Goal: Task Accomplishment & Management: Use online tool/utility

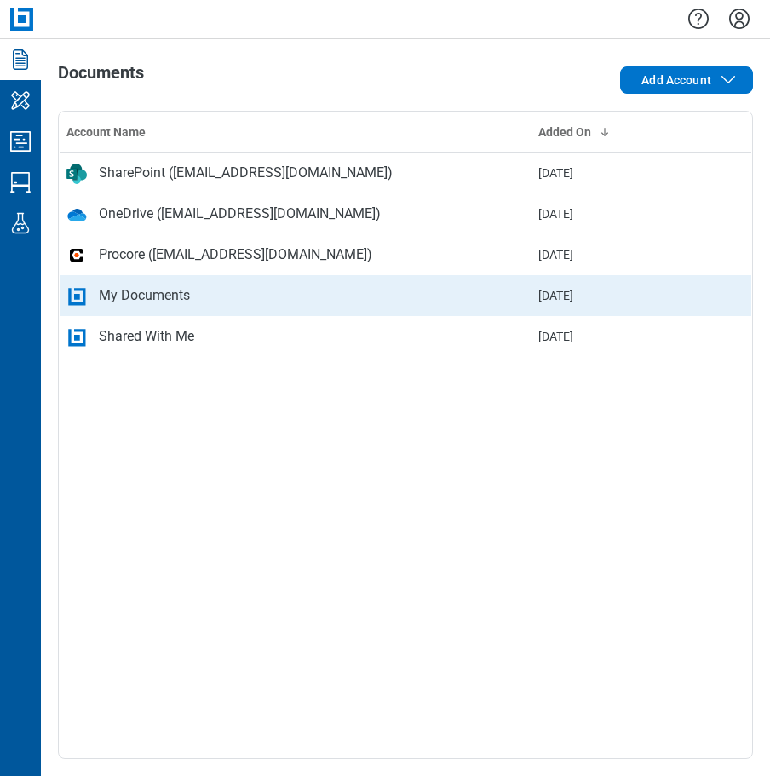
click at [133, 305] on div "My Documents" at bounding box center [144, 295] width 91 height 20
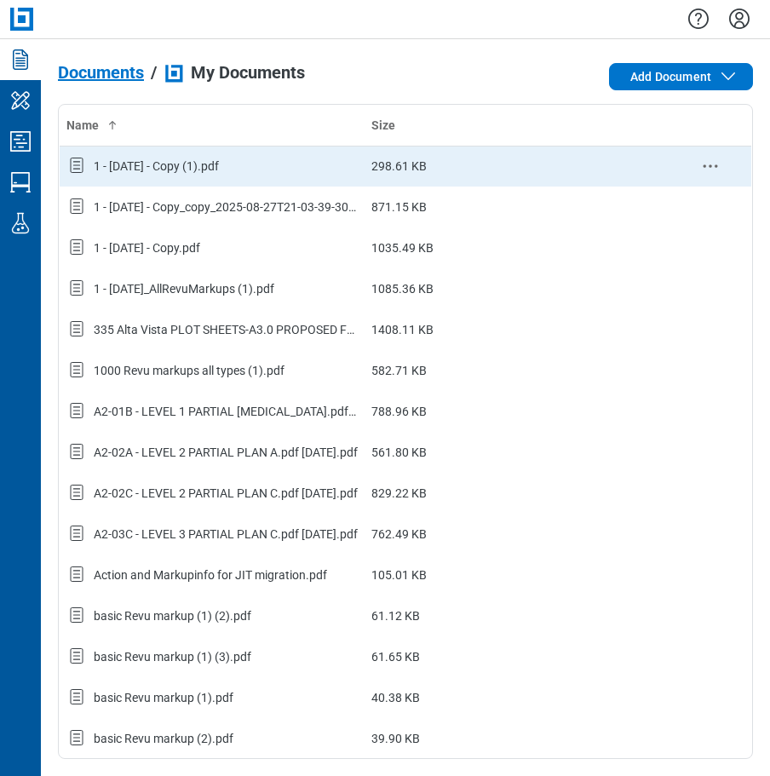
click at [161, 169] on div "1 - [DATE] - Copy (1).pdf" at bounding box center [156, 166] width 125 height 17
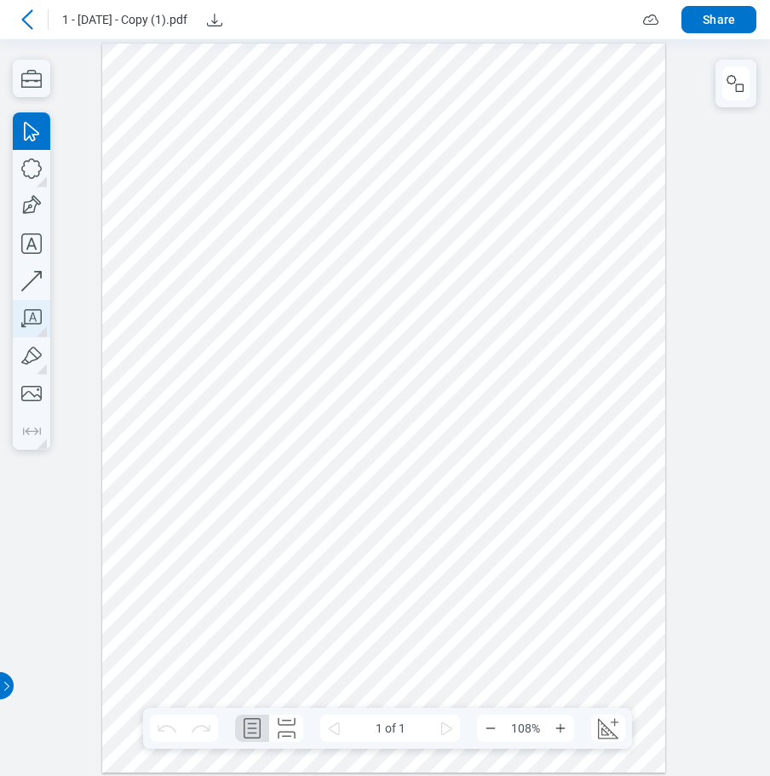
click at [32, 313] on icon "button" at bounding box center [31, 318] width 20 height 18
click at [28, 322] on icon "button" at bounding box center [31, 318] width 37 height 37
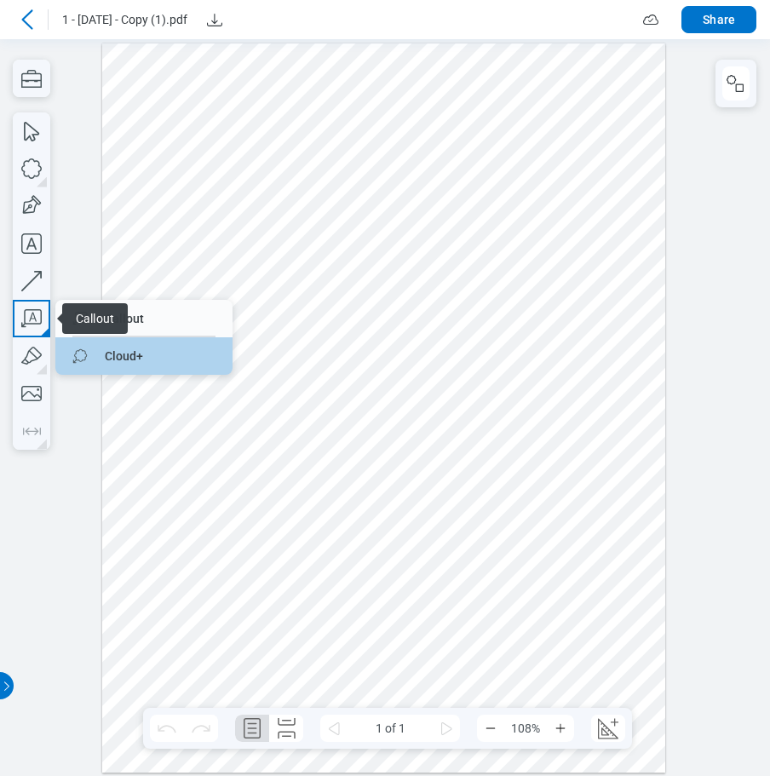
drag, startPoint x: 112, startPoint y: 353, endPoint x: 151, endPoint y: 314, distance: 54.2
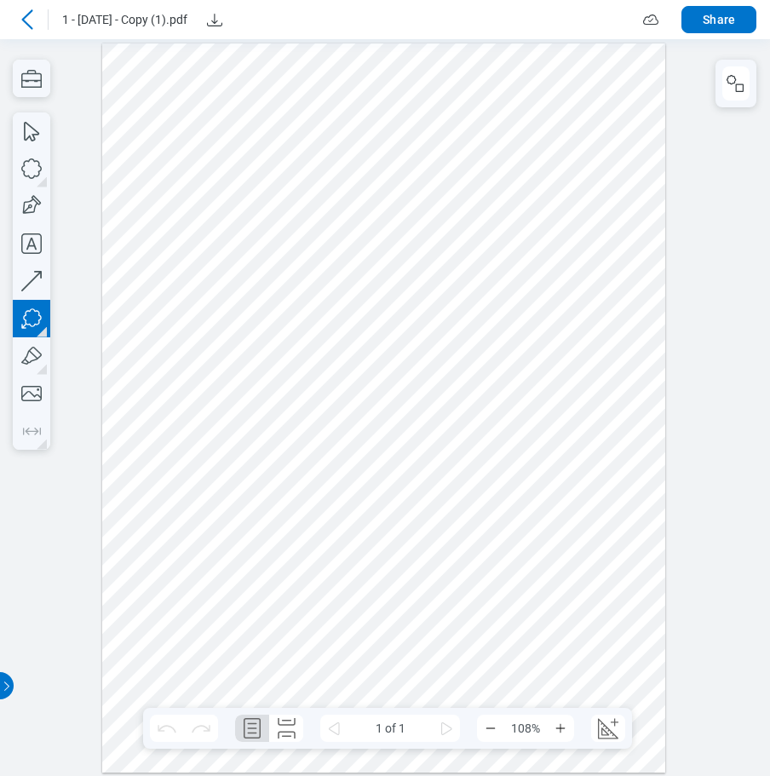
click at [391, 238] on div at bounding box center [384, 407] width 564 height 729
click at [431, 244] on div at bounding box center [384, 407] width 564 height 729
click at [515, 273] on div at bounding box center [384, 407] width 564 height 729
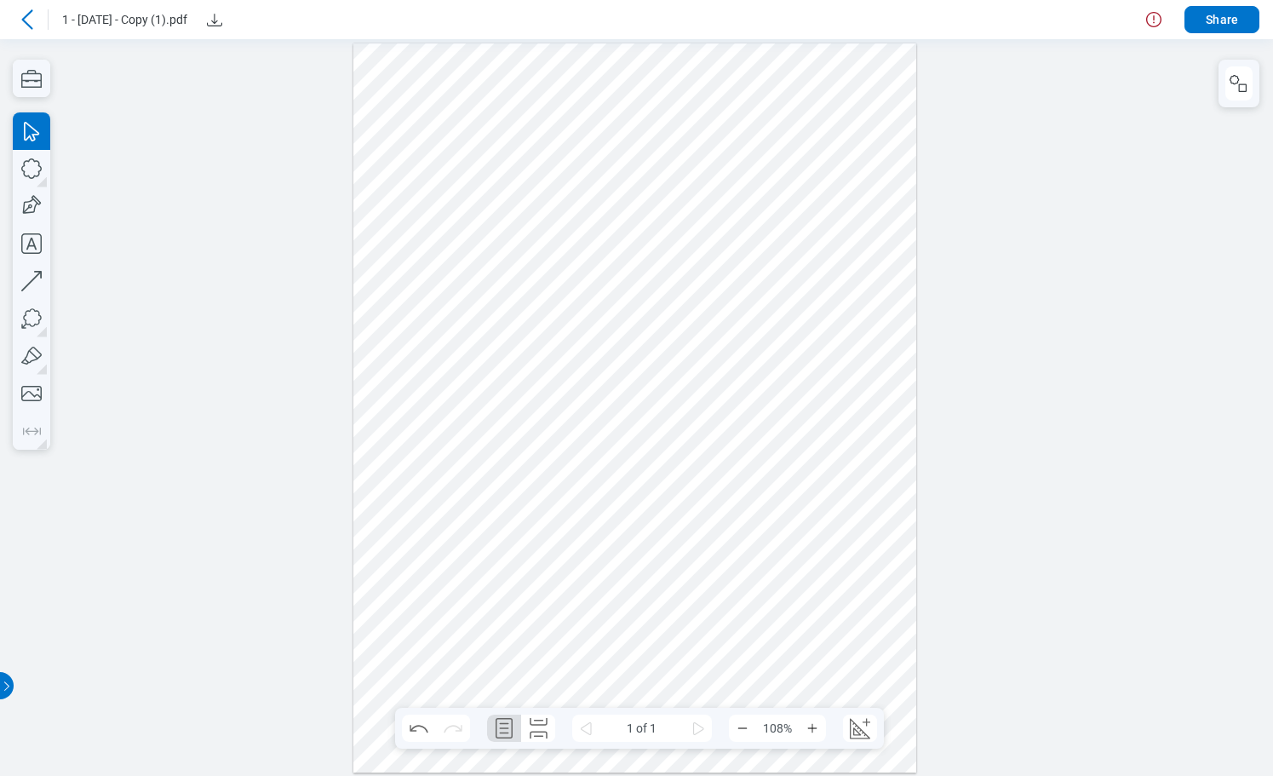
click at [769, 265] on div at bounding box center [636, 407] width 564 height 729
click at [735, 252] on div at bounding box center [636, 407] width 564 height 729
click at [769, 95] on button "button" at bounding box center [1239, 83] width 27 height 34
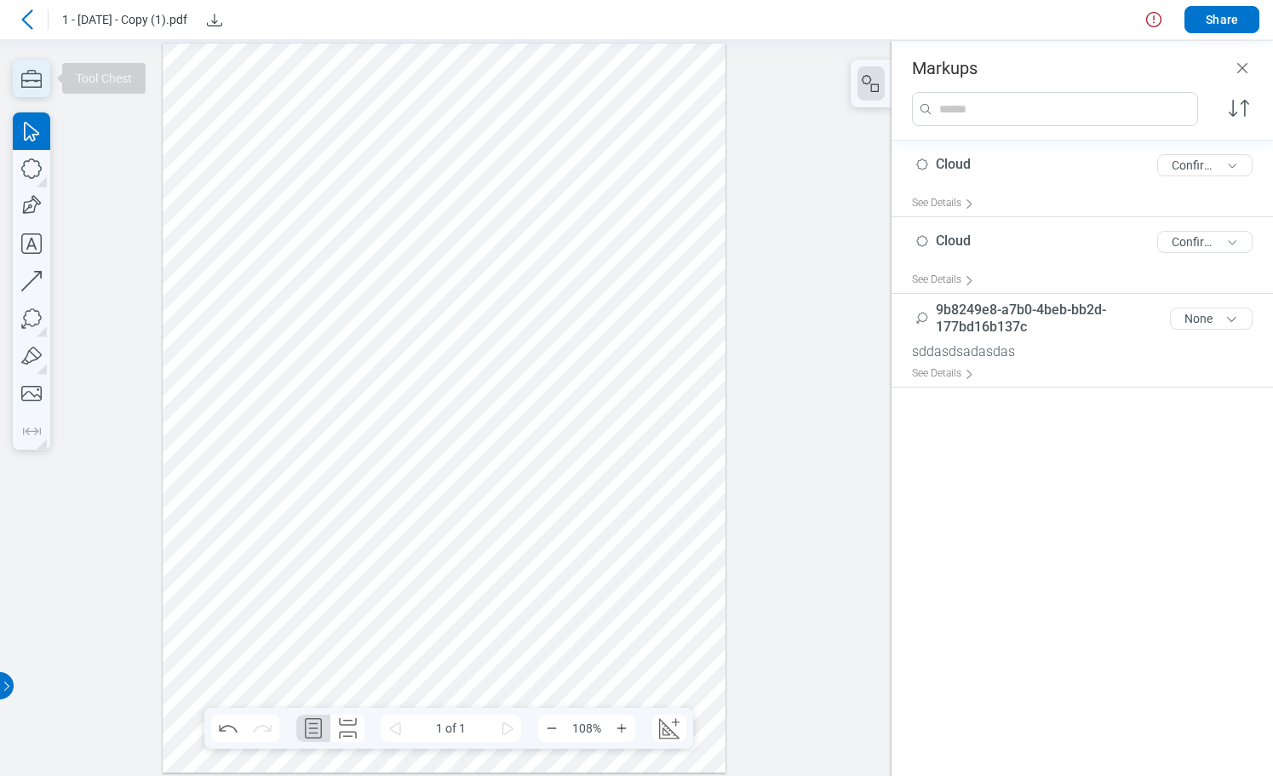
click at [32, 78] on icon "button" at bounding box center [31, 78] width 37 height 37
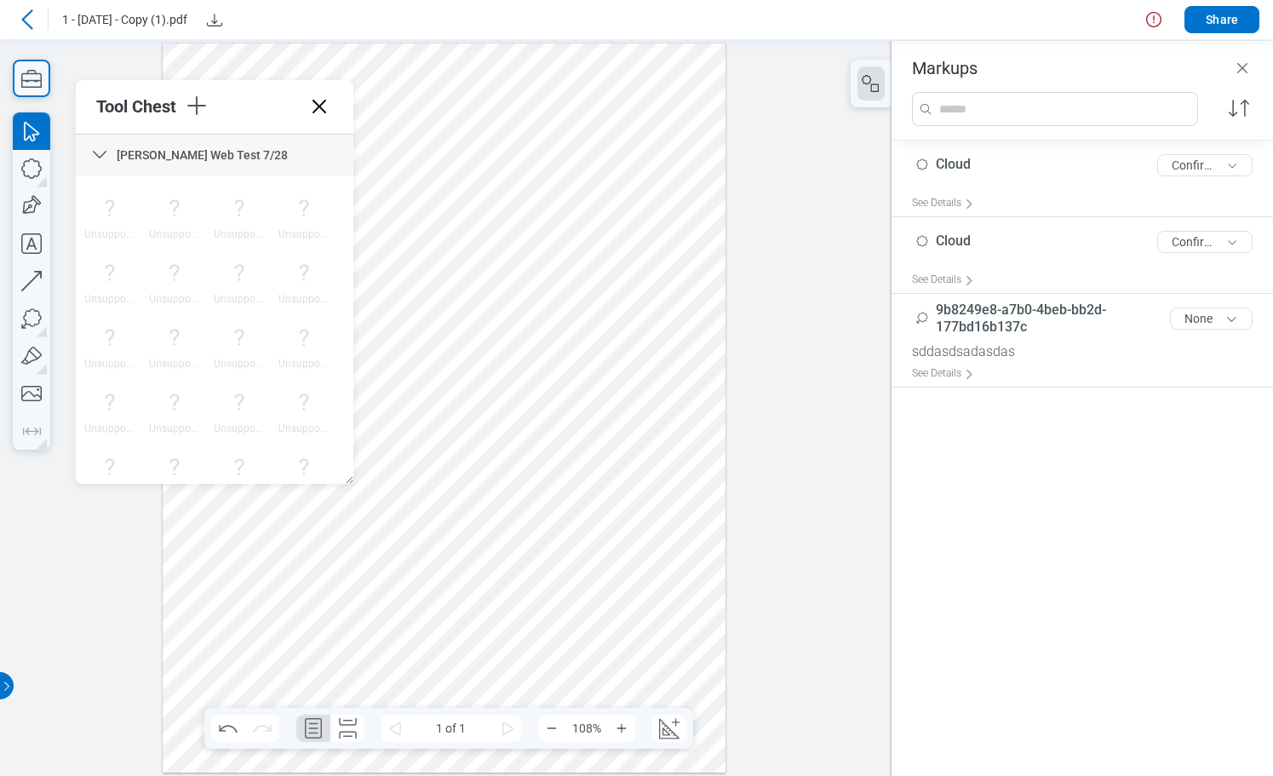
drag, startPoint x: 346, startPoint y: 160, endPoint x: 359, endPoint y: 103, distance: 58.7
click at [199, 108] on icon "button" at bounding box center [196, 105] width 27 height 27
click at [262, 133] on li "Create Tool Set" at bounding box center [310, 142] width 197 height 48
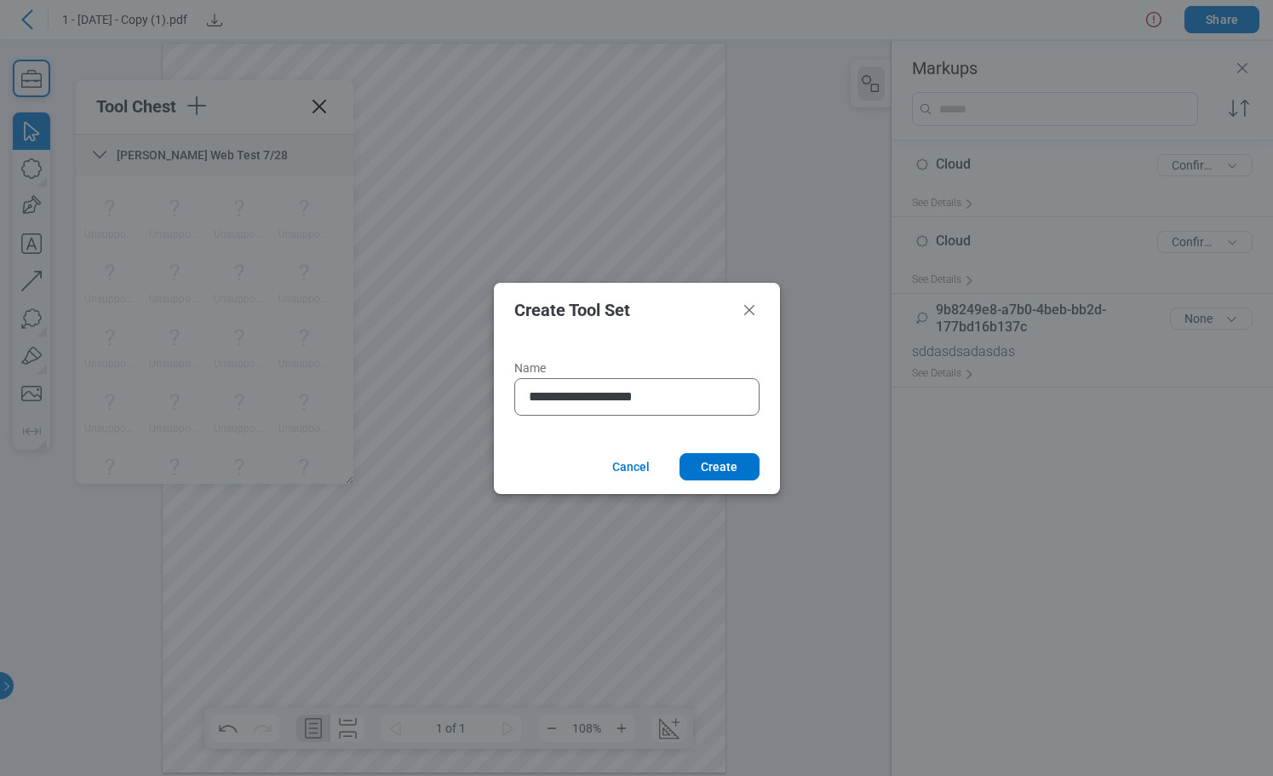
type input "**********"
click button "Create" at bounding box center [720, 466] width 80 height 27
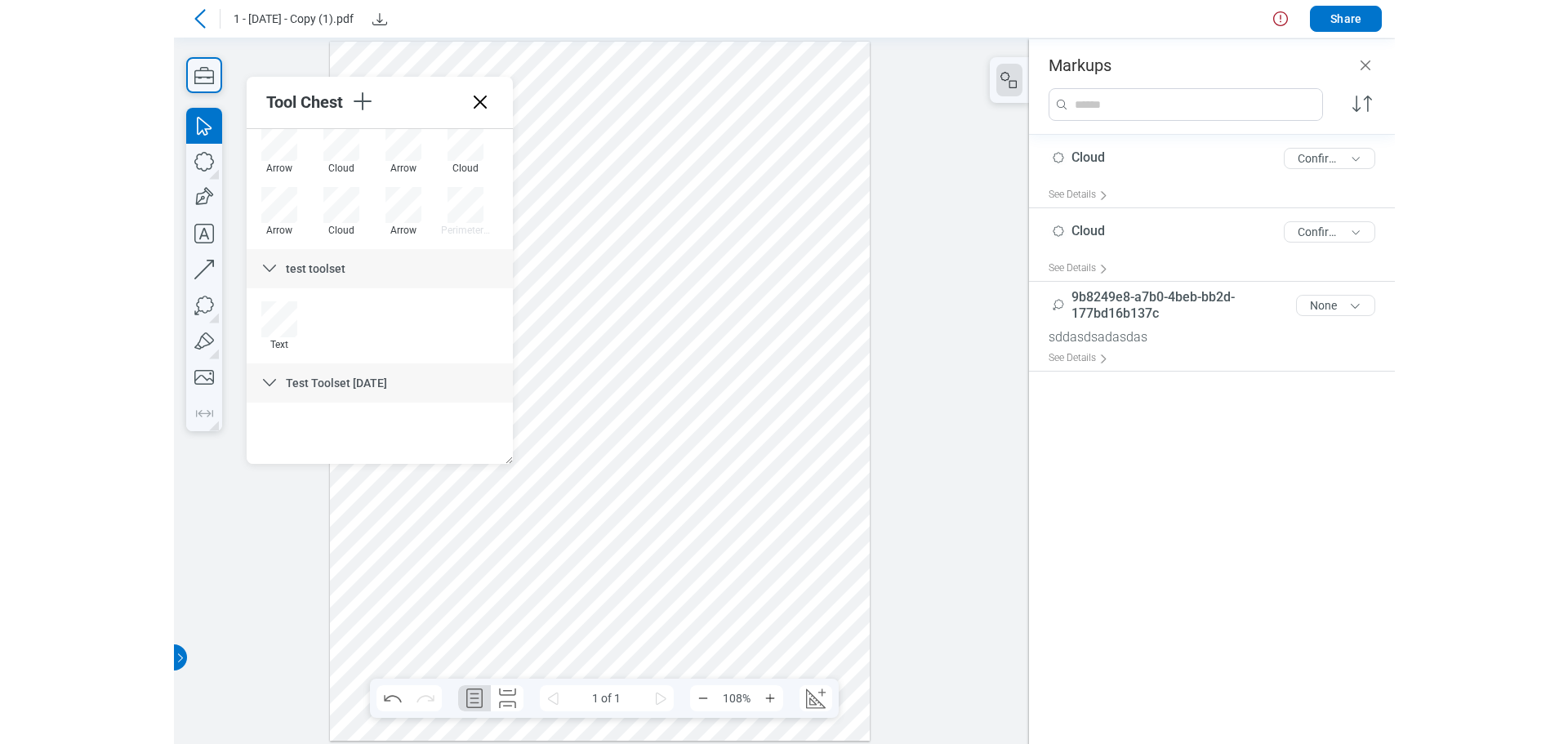
scroll to position [6310, 0]
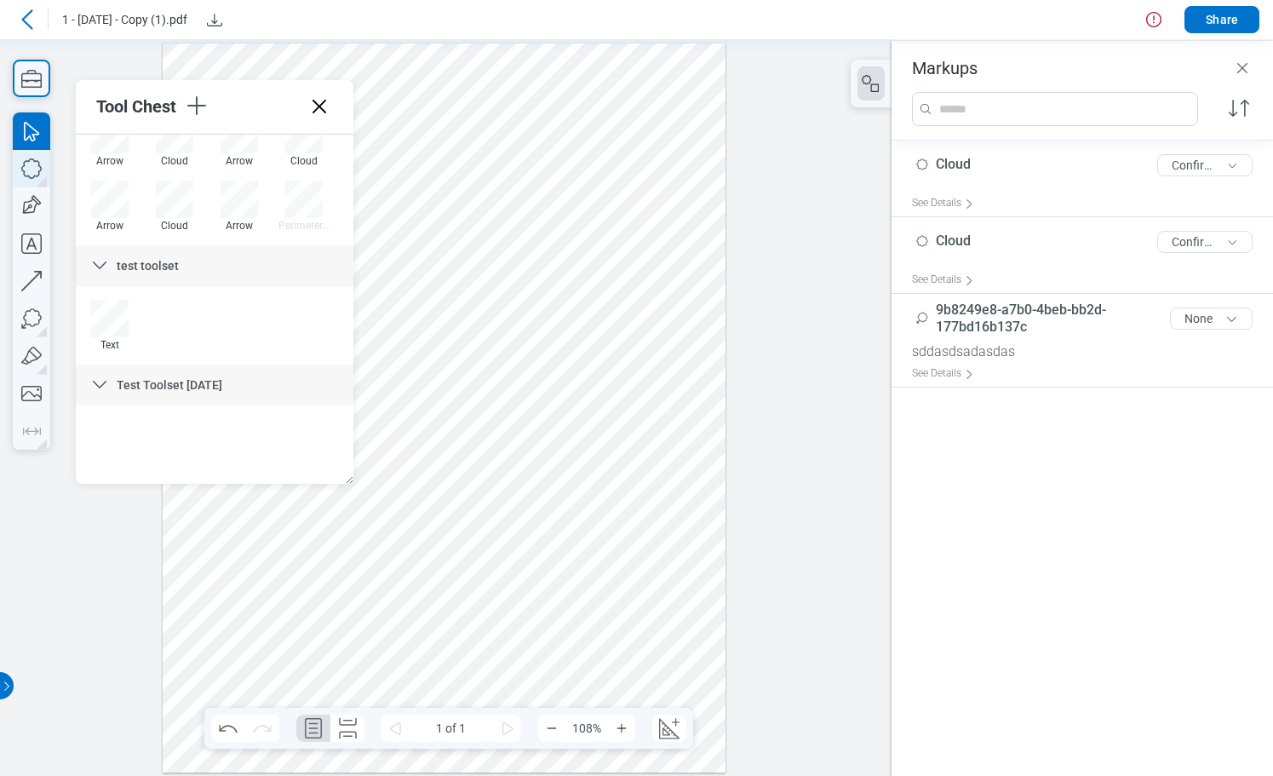
click at [32, 174] on icon "button" at bounding box center [31, 168] width 37 height 37
drag, startPoint x: 570, startPoint y: 492, endPoint x: 628, endPoint y: 545, distance: 78.4
click at [631, 545] on div at bounding box center [445, 407] width 564 height 729
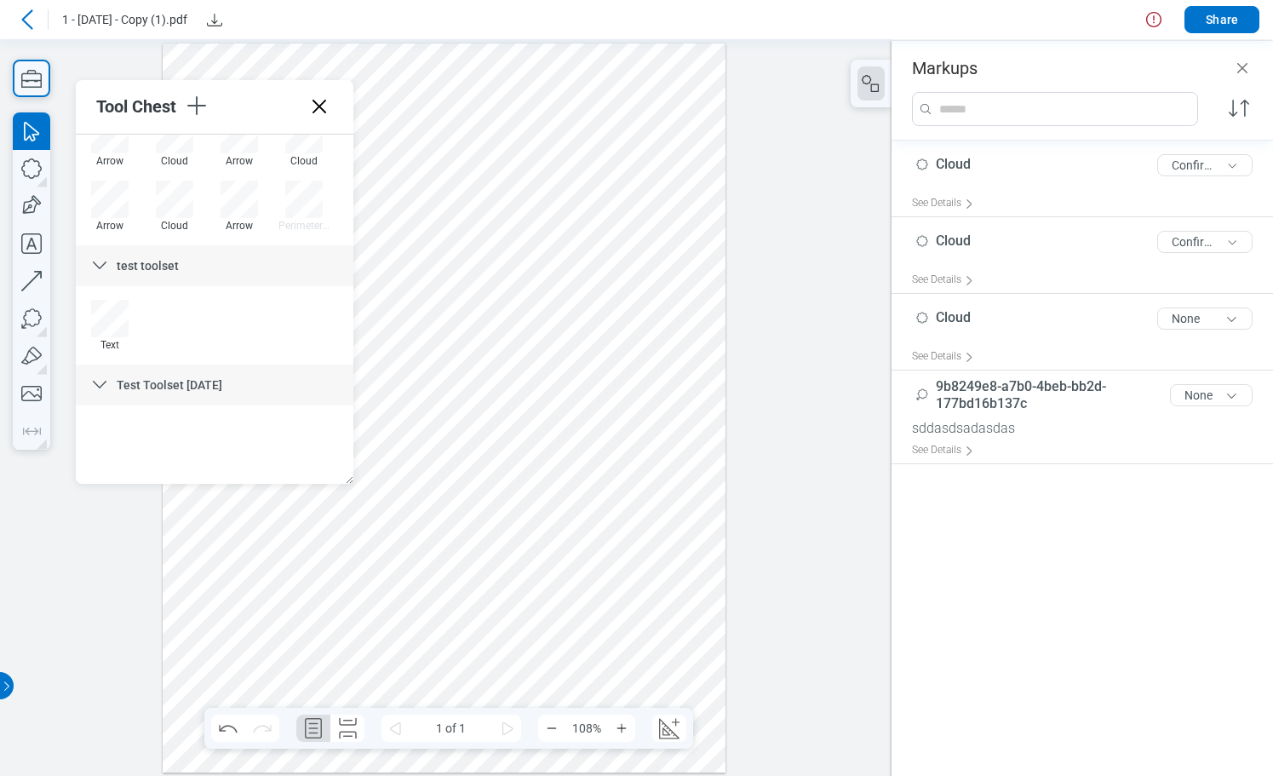
click at [677, 509] on div at bounding box center [445, 407] width 564 height 729
click at [617, 514] on div at bounding box center [445, 407] width 564 height 729
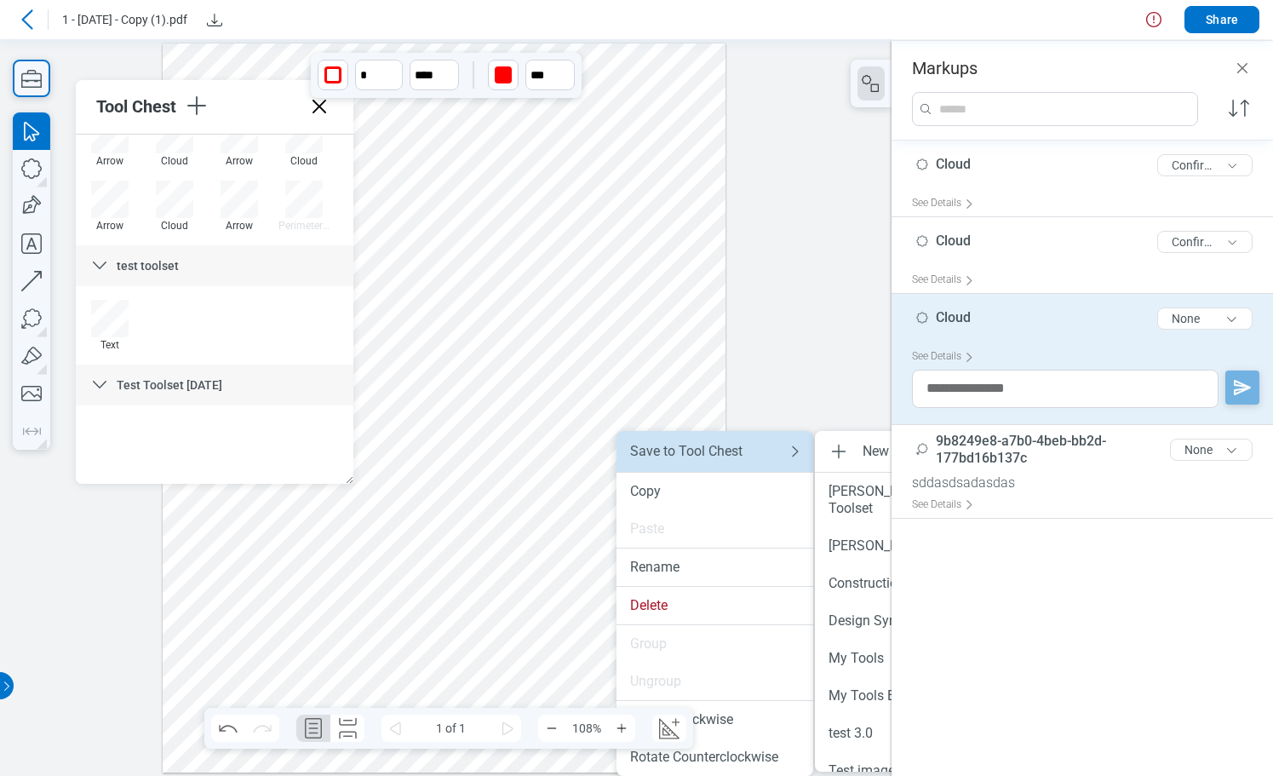
click at [663, 457] on div "Save to Tool Chest" at bounding box center [698, 451] width 136 height 17
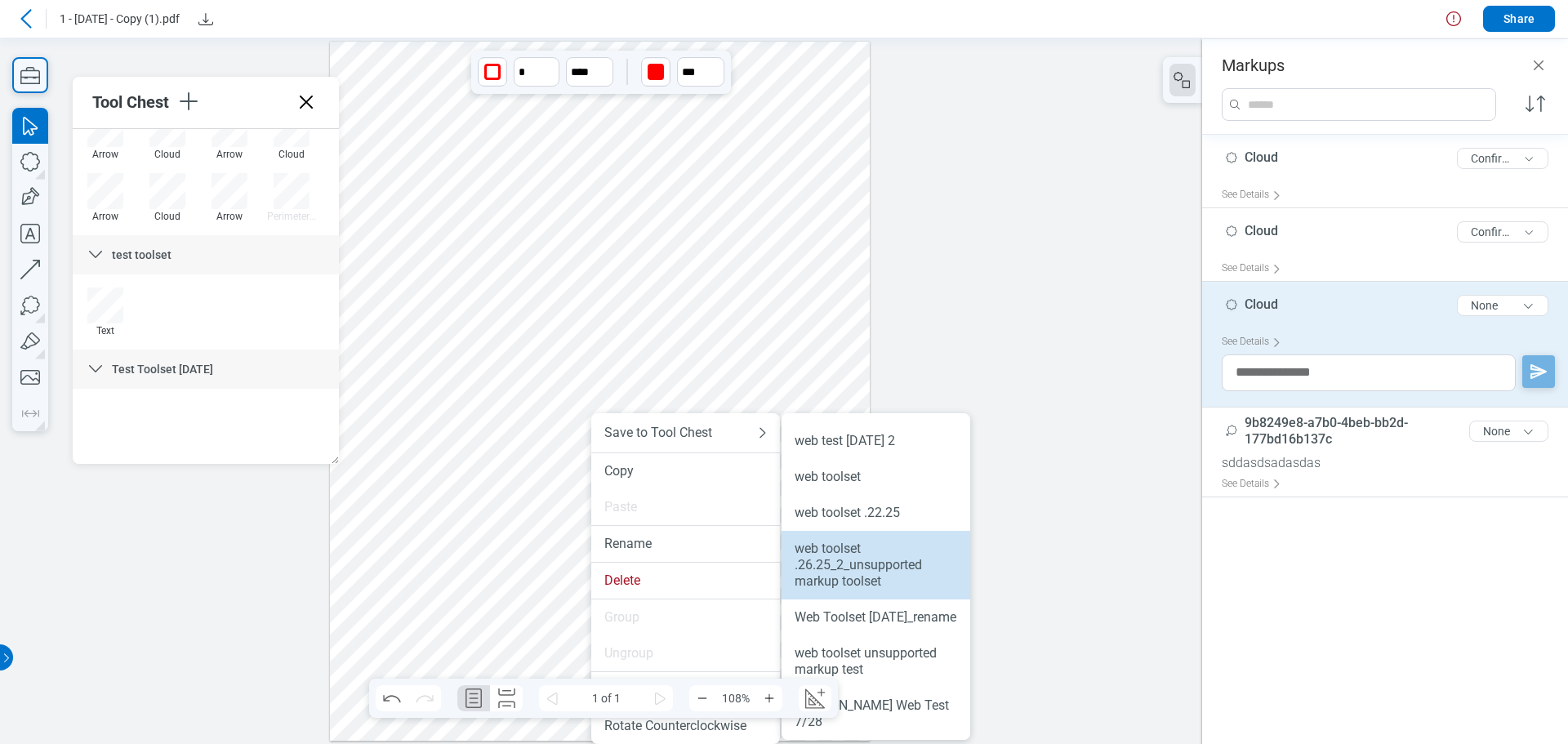
scroll to position [758, 0]
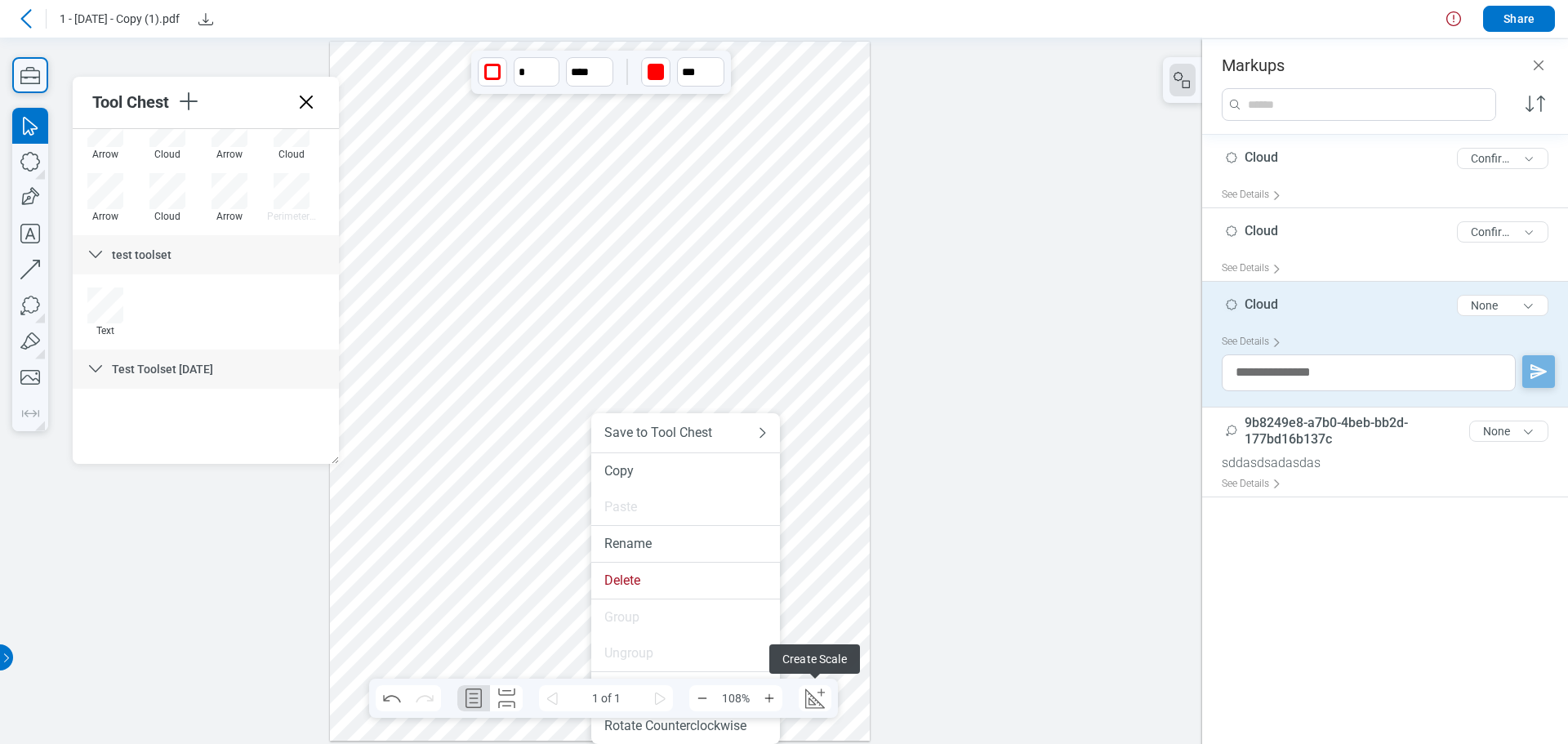
click at [737, 702] on div at bounding box center [601, 389] width 1203 height 707
click at [737, 508] on div at bounding box center [600, 390] width 541 height 699
drag, startPoint x: 758, startPoint y: 416, endPoint x: 771, endPoint y: 155, distance: 261.3
click at [737, 155] on div at bounding box center [600, 390] width 541 height 699
click at [737, 242] on div at bounding box center [600, 390] width 541 height 699
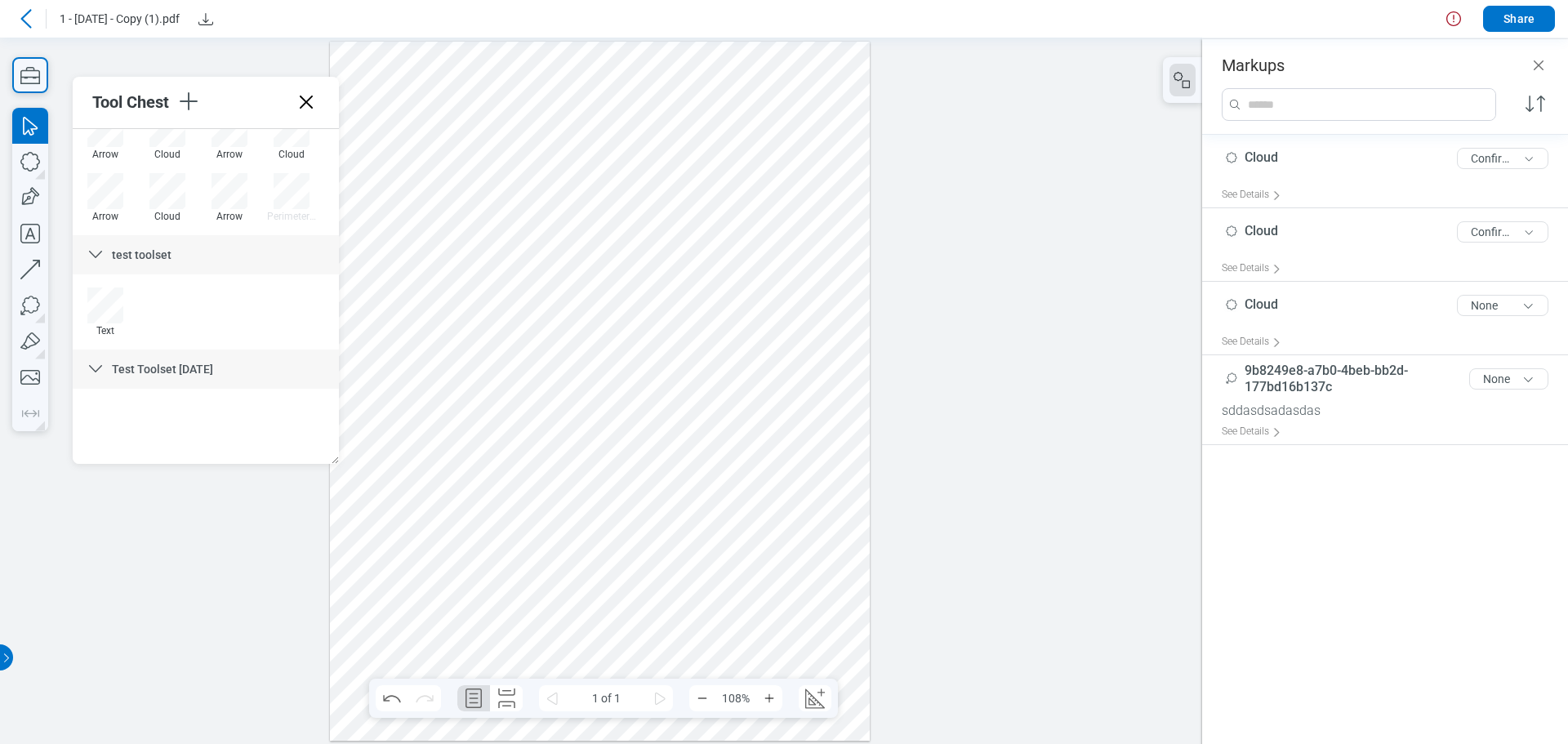
click at [737, 148] on div at bounding box center [600, 390] width 541 height 699
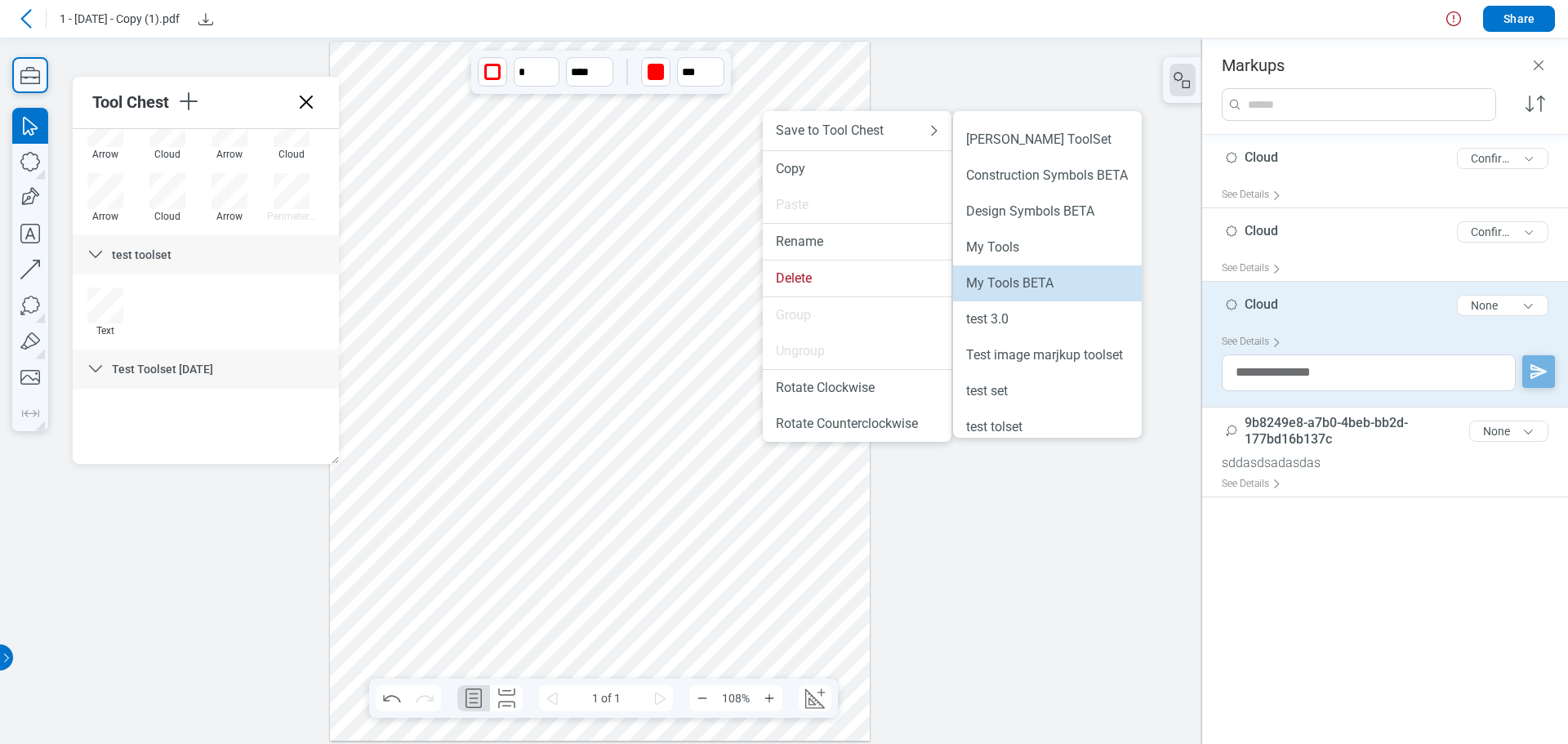
scroll to position [0, 0]
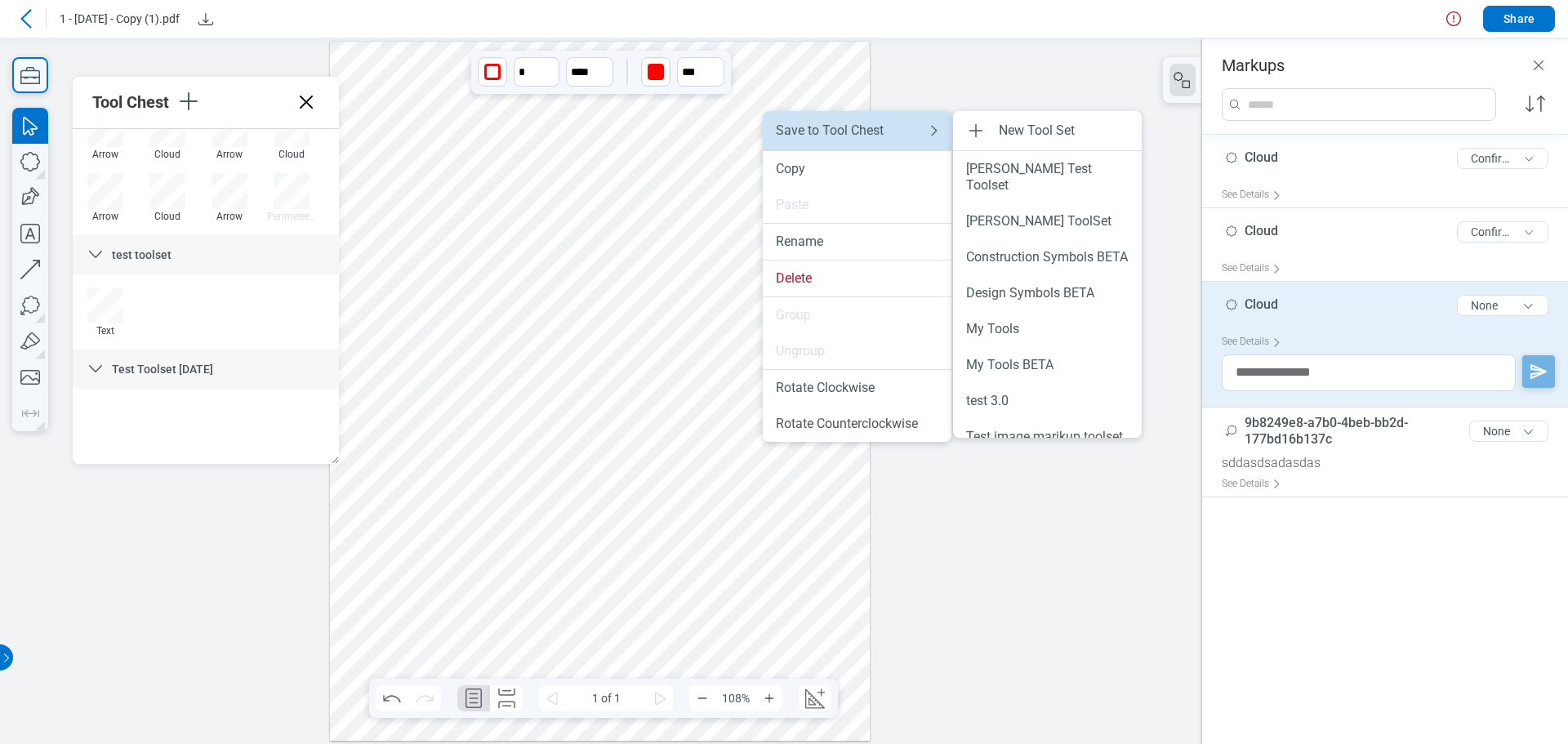
click at [737, 136] on div "Save to Tool Chest" at bounding box center [841, 130] width 130 height 16
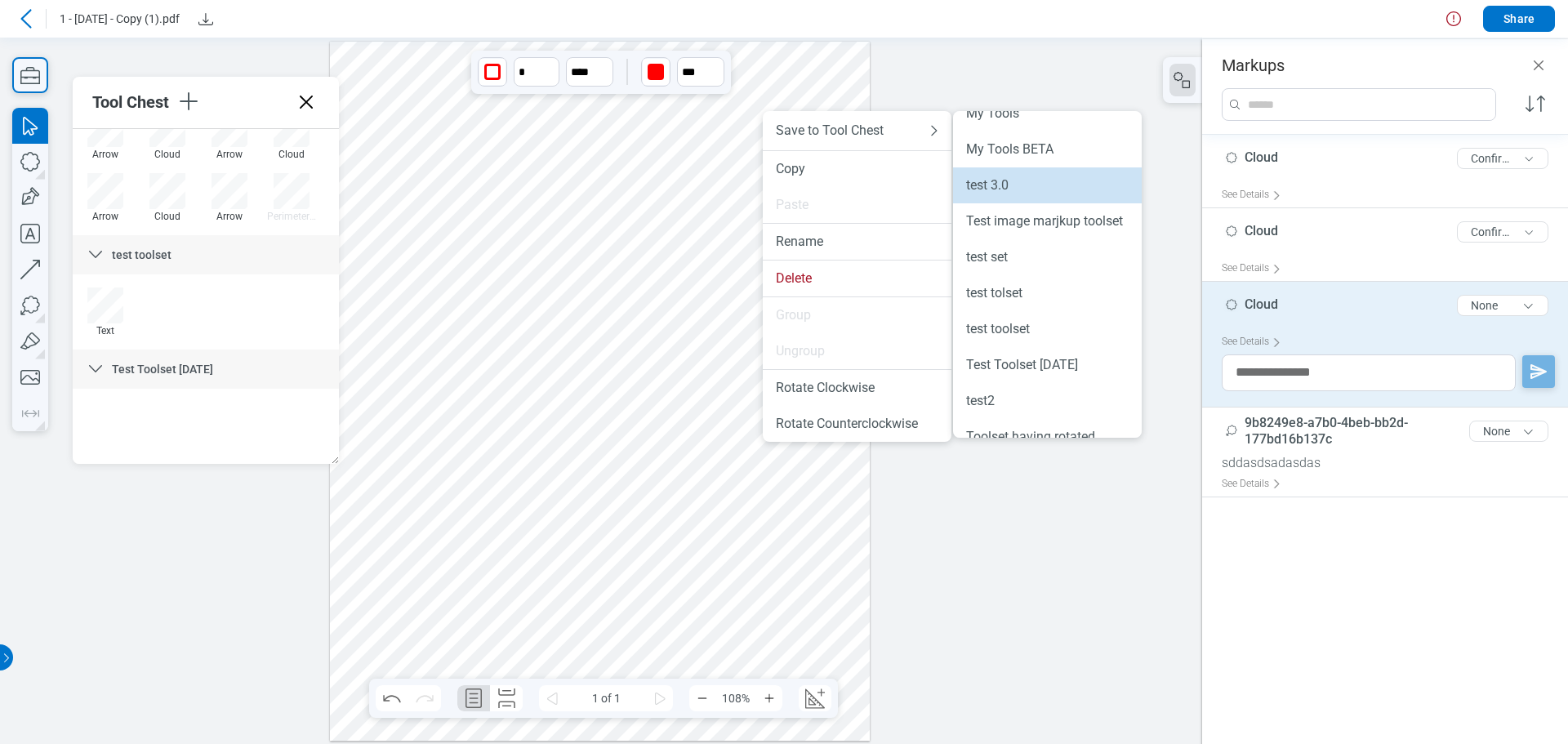
scroll to position [245, 0]
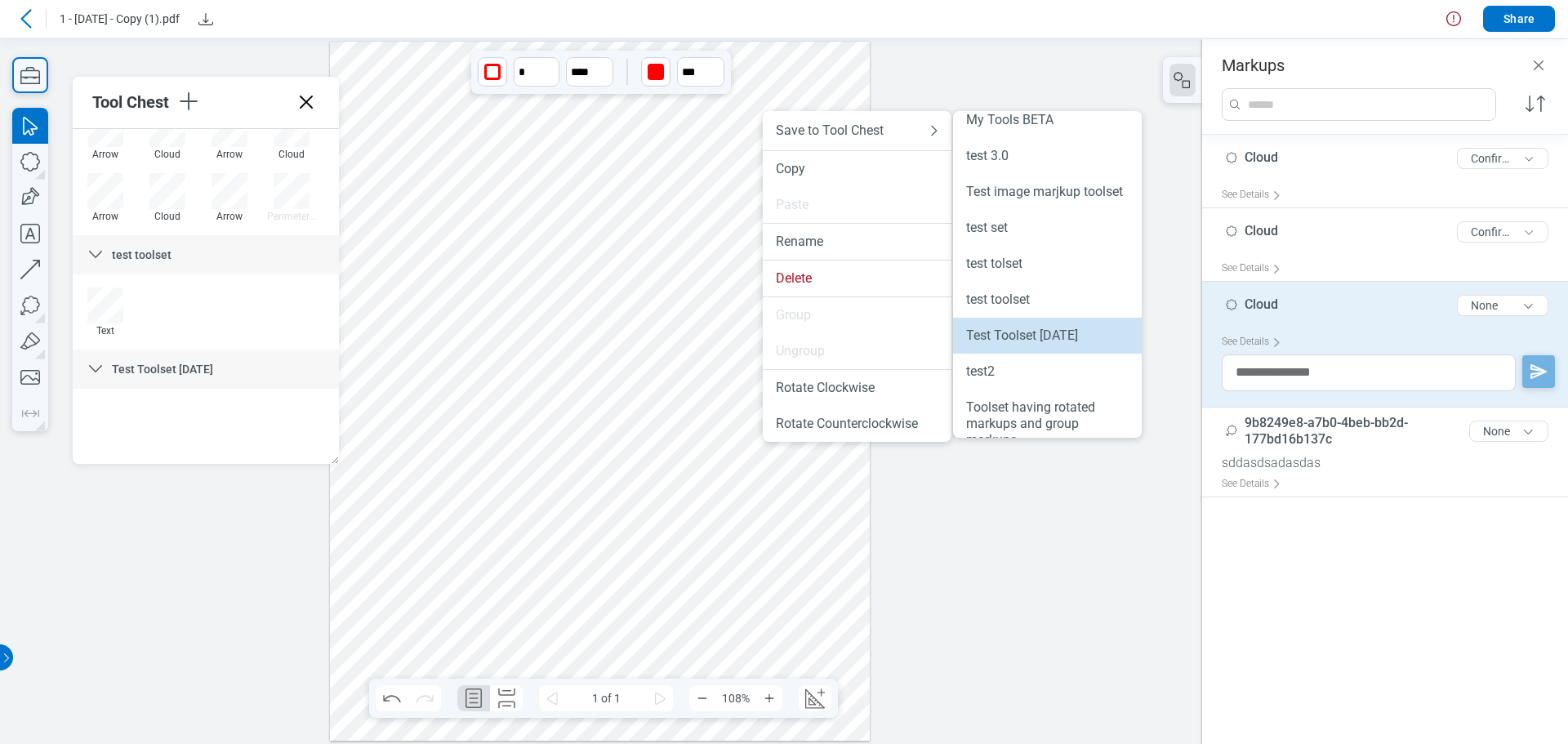
click at [737, 344] on div "Test Toolset [DATE]" at bounding box center [1048, 336] width 163 height 16
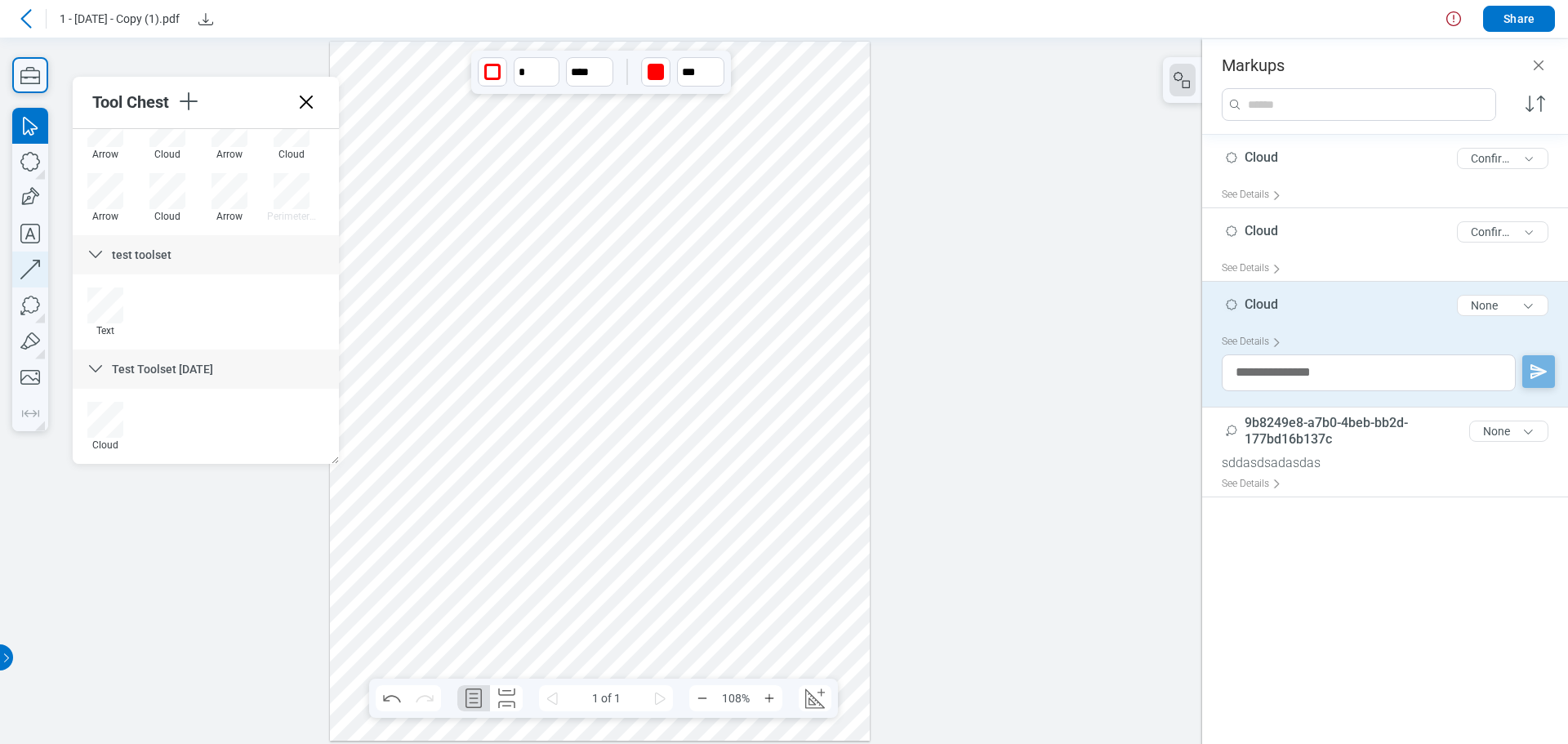
click at [28, 267] on icon "button" at bounding box center [30, 268] width 35 height 35
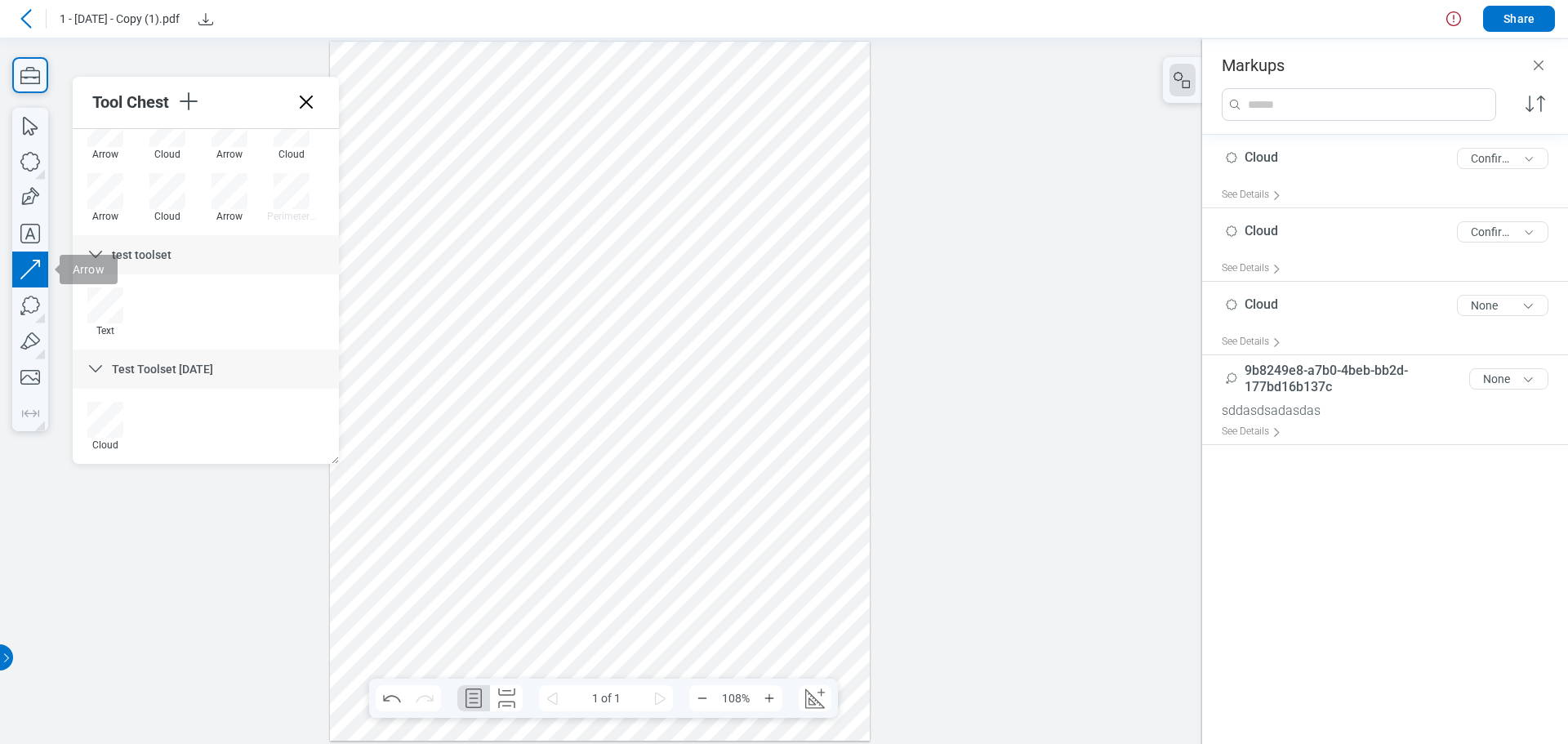
drag, startPoint x: 726, startPoint y: 436, endPoint x: 766, endPoint y: 383, distance: 66.4
click at [737, 383] on div at bounding box center [600, 390] width 541 height 699
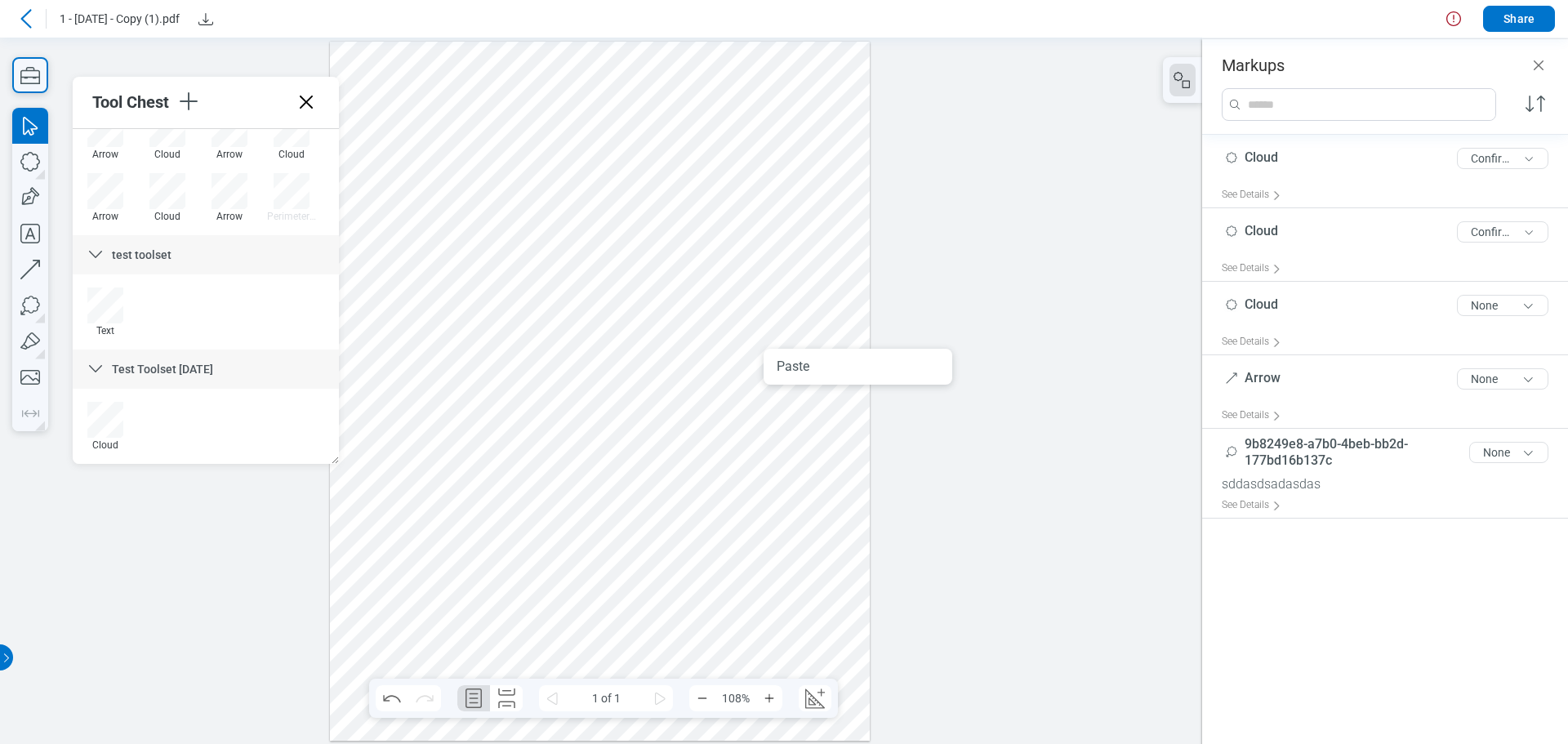
click at [737, 447] on div at bounding box center [600, 390] width 541 height 699
click at [737, 386] on div at bounding box center [600, 390] width 541 height 699
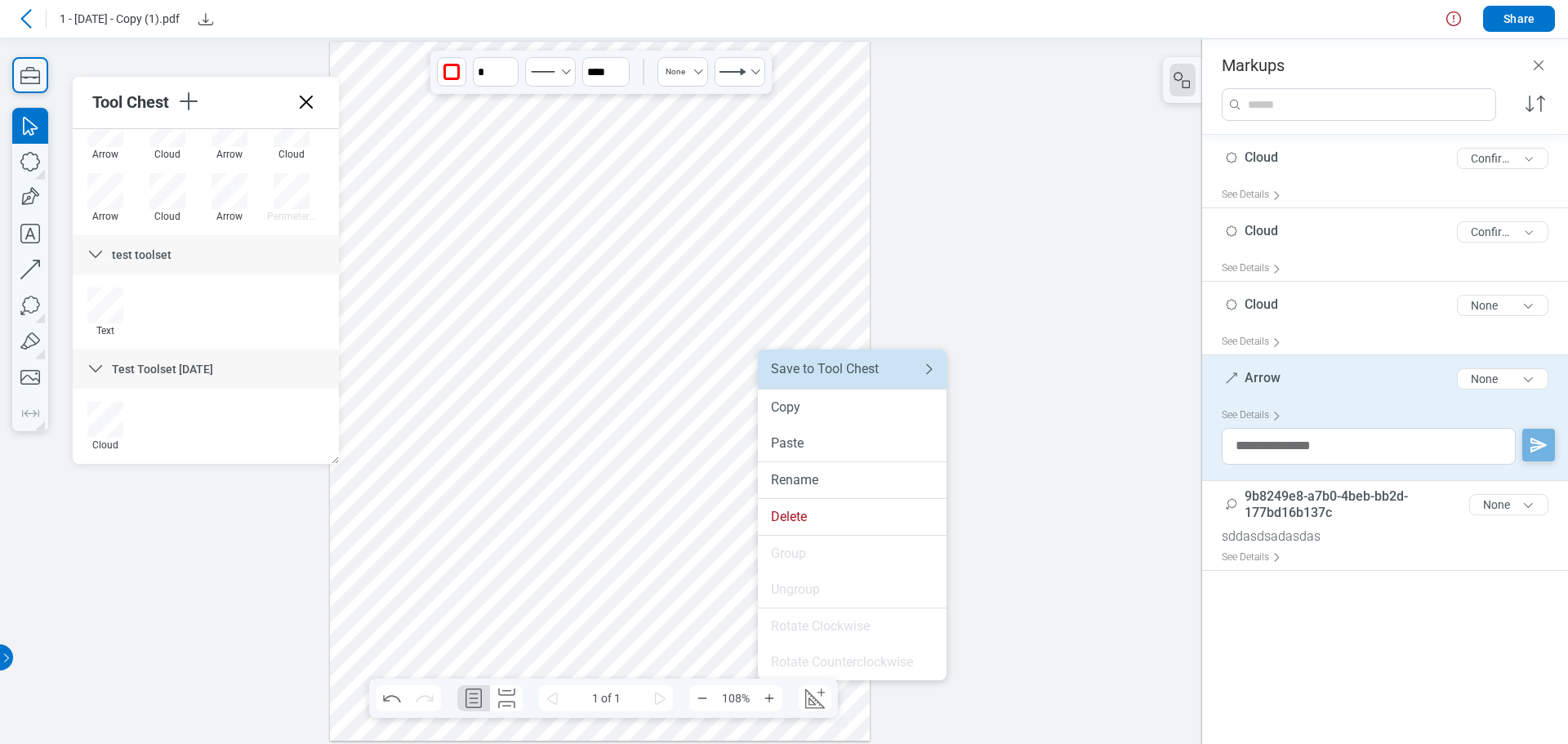
click at [737, 378] on li "Save to Tool Chest" at bounding box center [852, 369] width 189 height 39
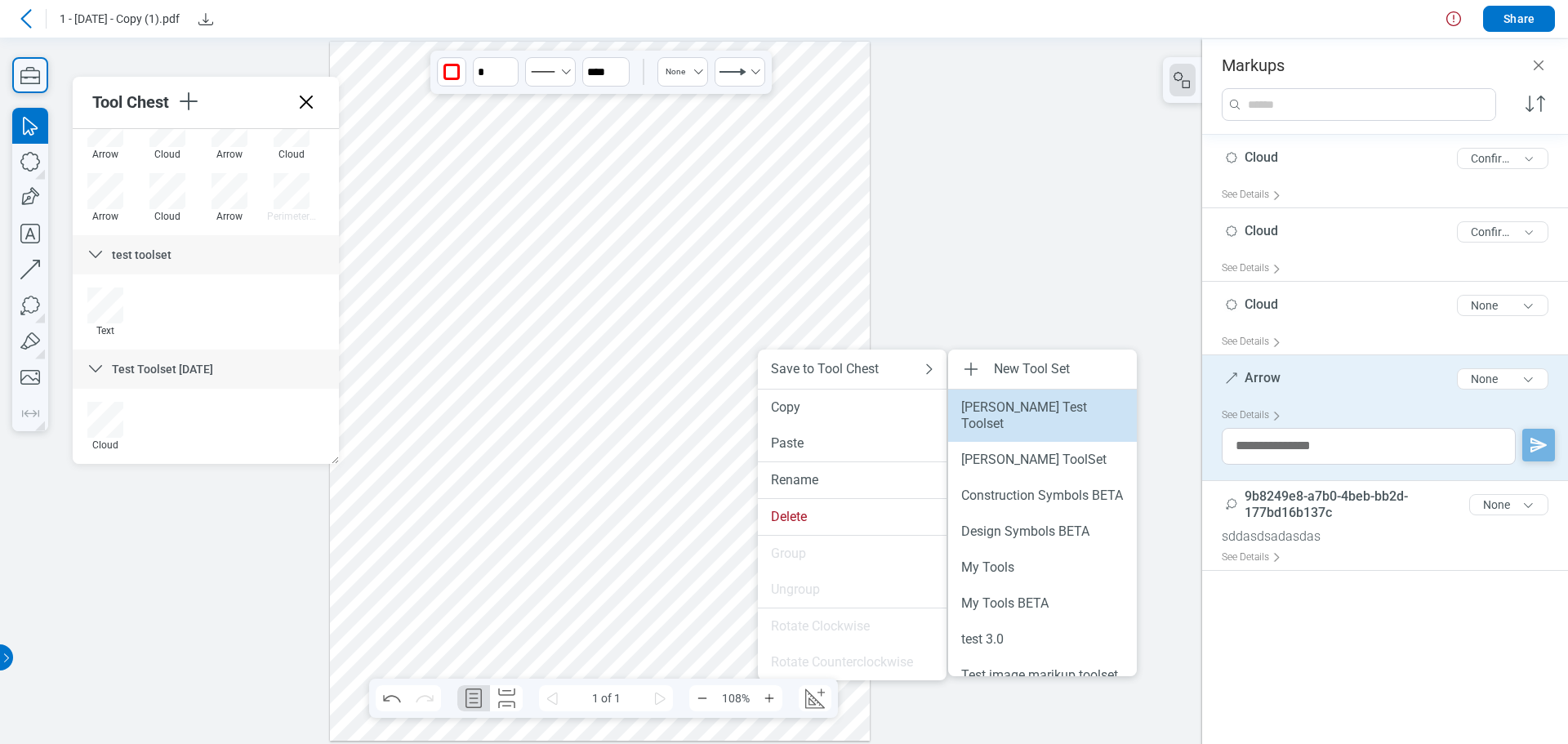
click at [737, 416] on li "[PERSON_NAME] Test Toolset" at bounding box center [1042, 415] width 189 height 53
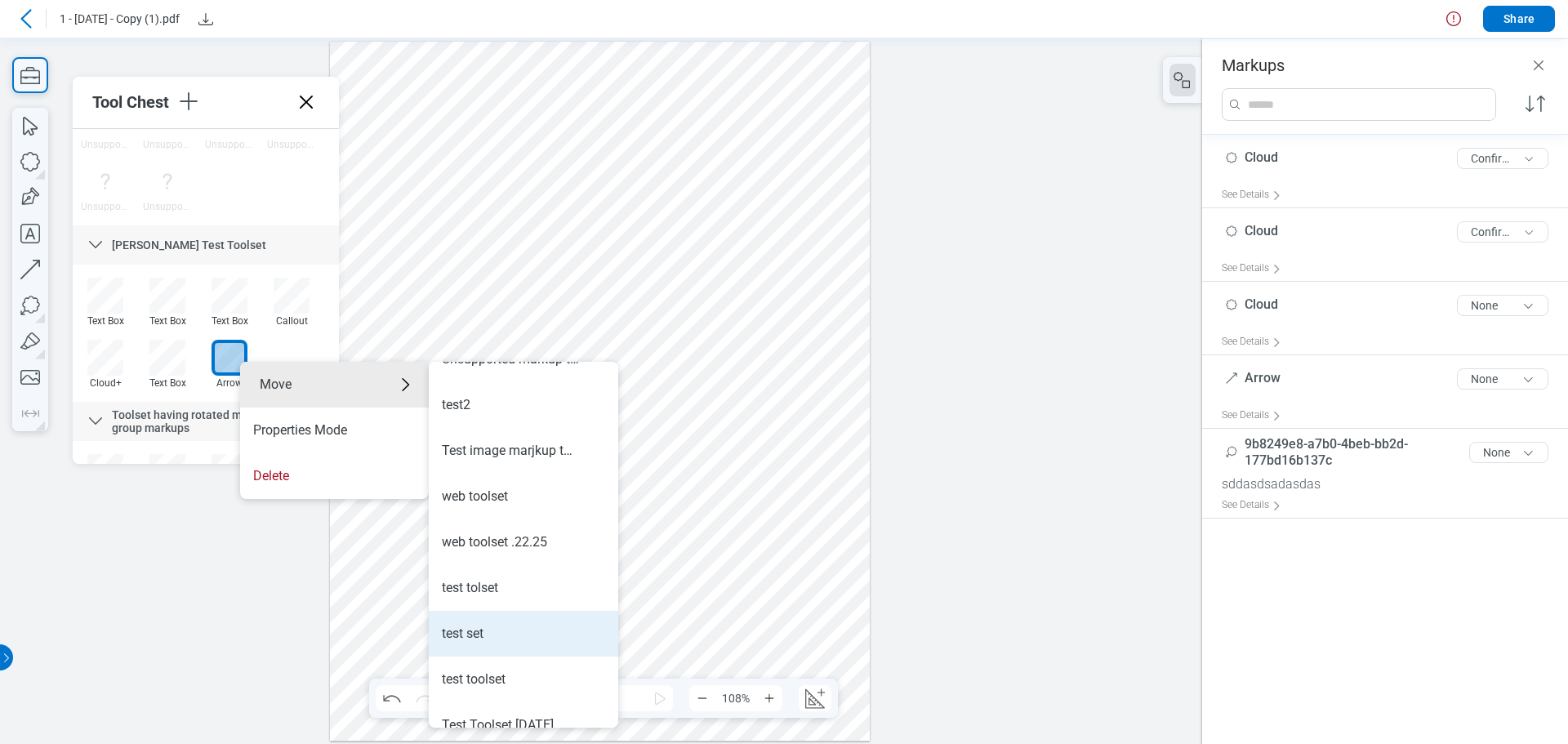
scroll to position [778, 0]
